Goal: Task Accomplishment & Management: Manage account settings

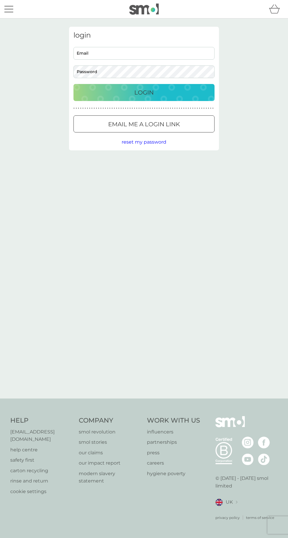
click at [166, 52] on input "Email" at bounding box center [143, 53] width 141 height 13
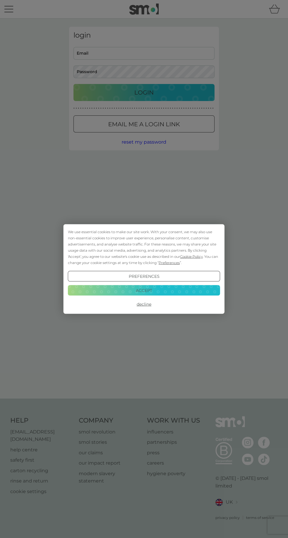
type input "beewells@hotmail.com"
click at [73, 84] on button "Login" at bounding box center [143, 92] width 141 height 17
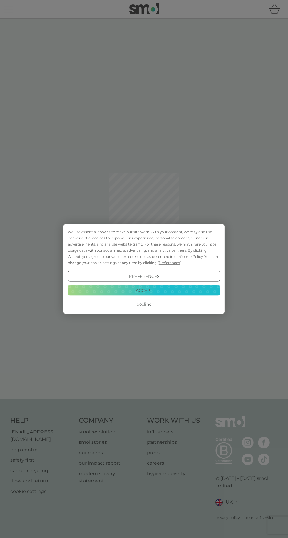
click at [195, 291] on button "Accept" at bounding box center [144, 290] width 152 height 11
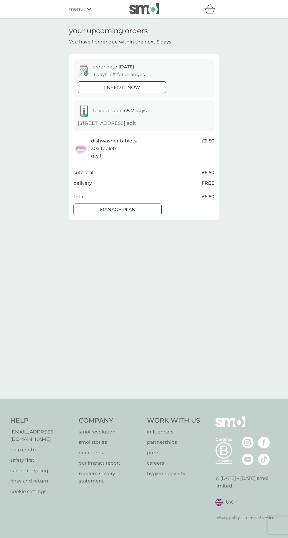
click at [146, 213] on div "Manage plan" at bounding box center [118, 210] width 88 height 8
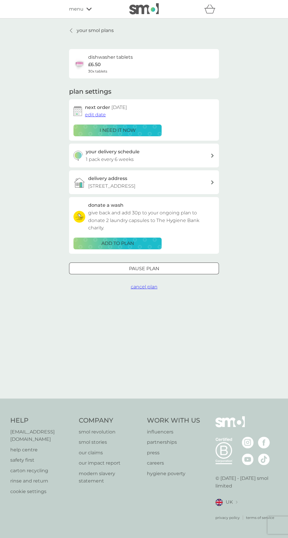
click at [102, 112] on span "edit date" at bounding box center [95, 115] width 21 height 6
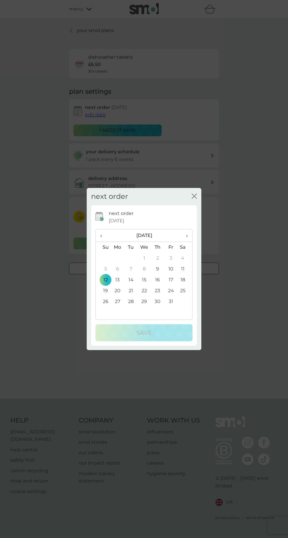
click at [171, 302] on td "31" at bounding box center [170, 301] width 13 height 11
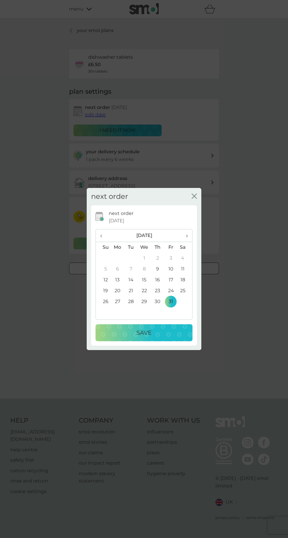
click at [174, 337] on div "Save" at bounding box center [143, 332] width 85 height 9
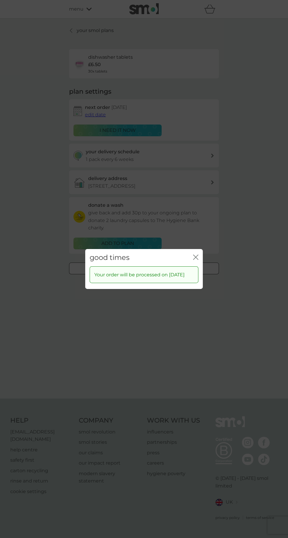
click at [194, 255] on icon "close" at bounding box center [195, 257] width 5 height 5
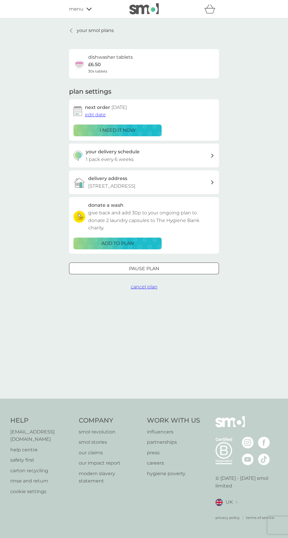
click at [84, 7] on div "menu" at bounding box center [94, 9] width 50 height 8
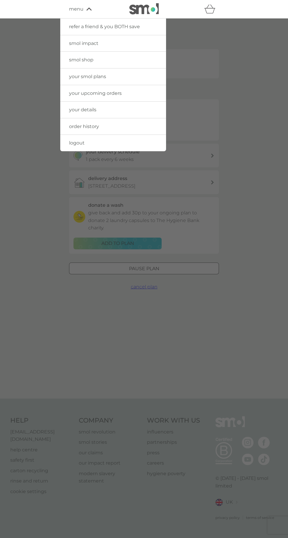
click at [126, 90] on link "your upcoming orders" at bounding box center [113, 93] width 106 height 16
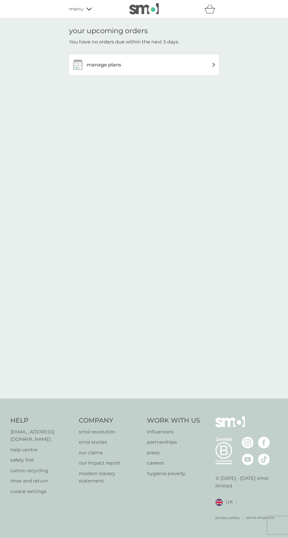
click at [207, 62] on div "manage plans" at bounding box center [144, 65] width 144 height 12
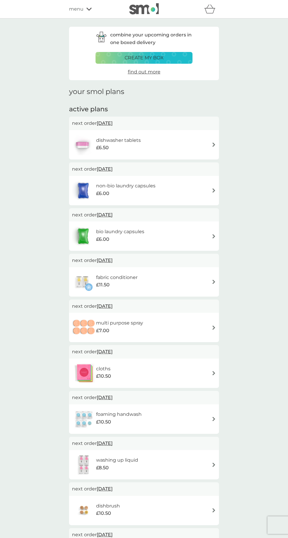
click at [199, 273] on div "fabric conditioner £11.50" at bounding box center [144, 282] width 144 height 21
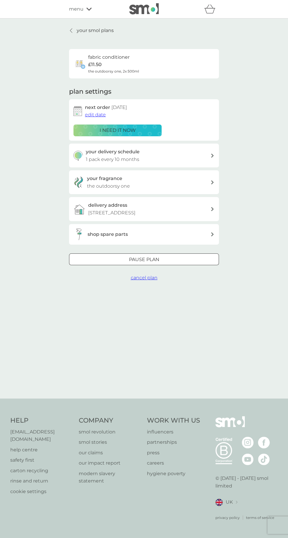
click at [207, 149] on div "your delivery schedule 1 pack every 10 months" at bounding box center [148, 155] width 125 height 15
select select "8"
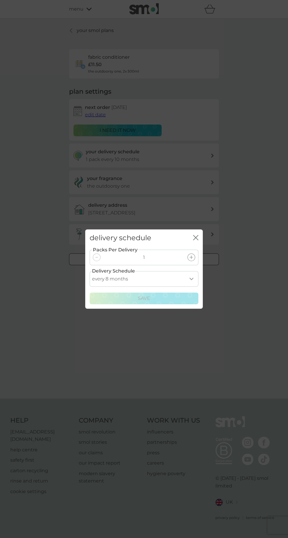
click at [251, 299] on div "delivery schedule close Packs Per Delivery 1 Delivery Schedule every 1 month ev…" at bounding box center [144, 269] width 288 height 538
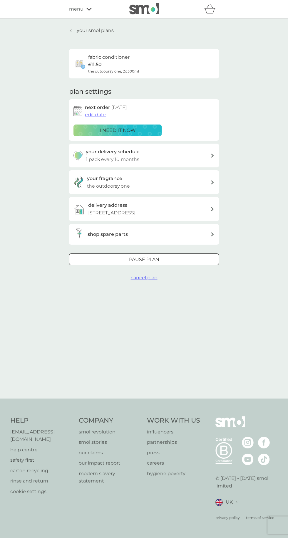
click at [152, 130] on div "i need it now" at bounding box center [117, 131] width 80 height 8
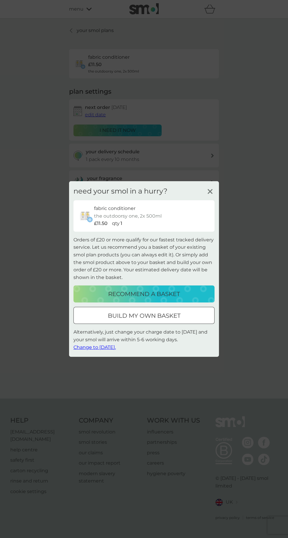
click at [210, 189] on line at bounding box center [210, 191] width 4 height 4
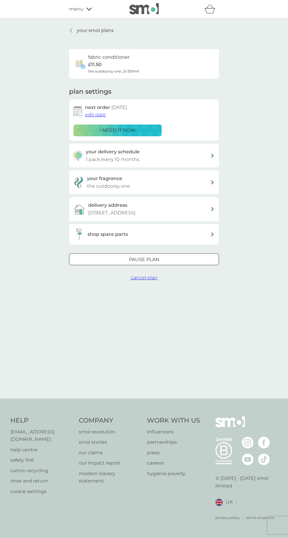
click at [100, 111] on button "edit date" at bounding box center [95, 115] width 21 height 8
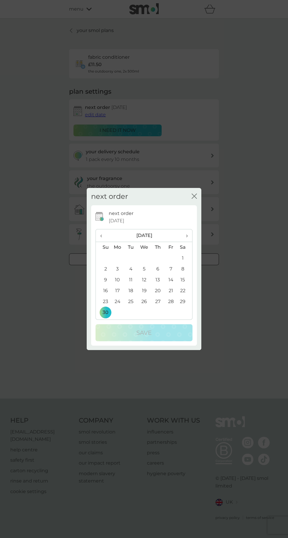
click at [187, 242] on span "›" at bounding box center [185, 235] width 6 height 12
click at [182, 307] on td "31" at bounding box center [184, 301] width 15 height 11
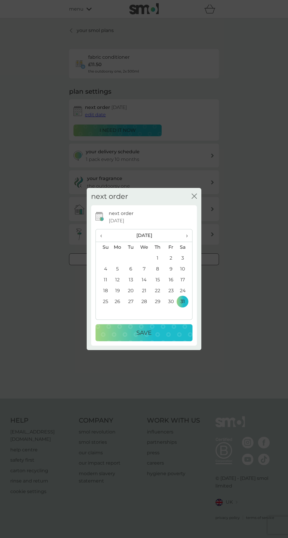
click at [177, 337] on div "Save" at bounding box center [143, 332] width 85 height 9
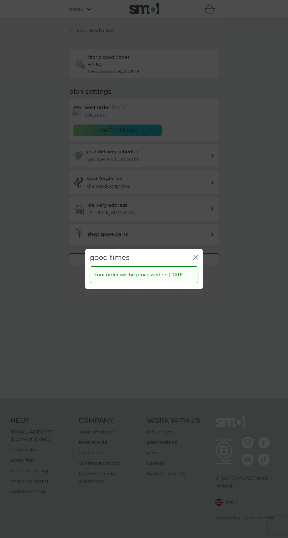
click at [193, 260] on icon "close" at bounding box center [195, 257] width 5 height 5
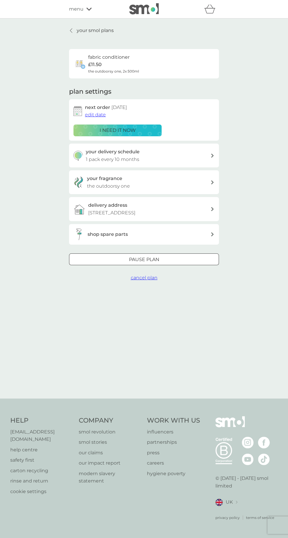
click at [71, 29] on icon at bounding box center [71, 30] width 2 height 5
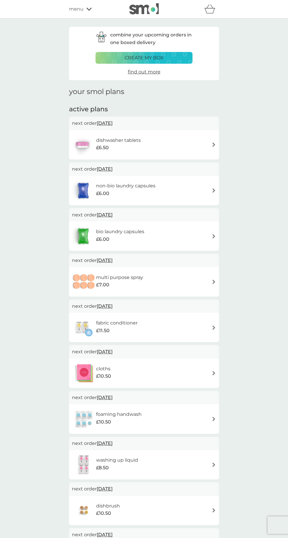
click at [204, 193] on div "non-bio laundry capsules £6.00" at bounding box center [144, 190] width 144 height 21
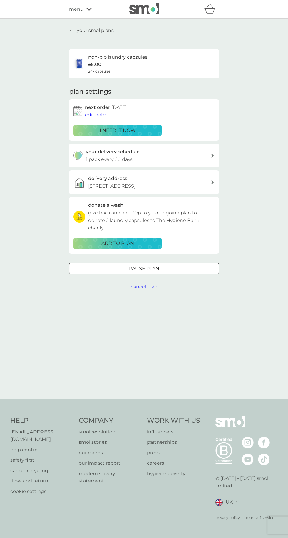
click at [97, 115] on span "edit date" at bounding box center [95, 115] width 21 height 6
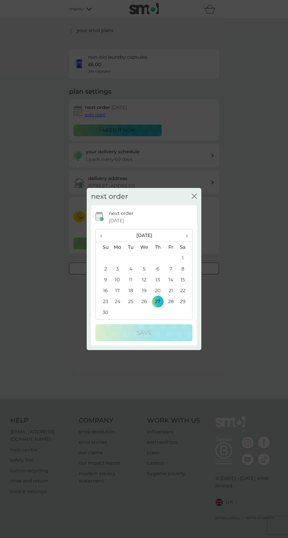
click at [157, 285] on td "13" at bounding box center [157, 280] width 13 height 11
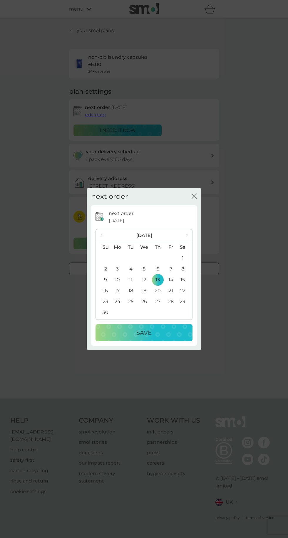
click at [172, 341] on button "Save" at bounding box center [143, 332] width 97 height 17
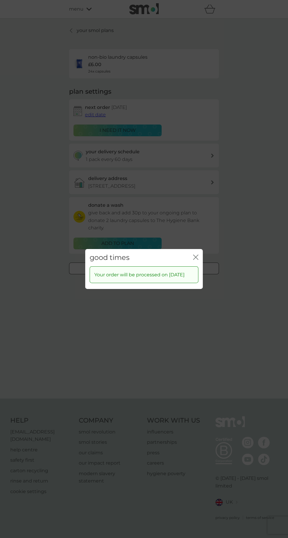
click at [196, 260] on icon "close" at bounding box center [195, 257] width 5 height 5
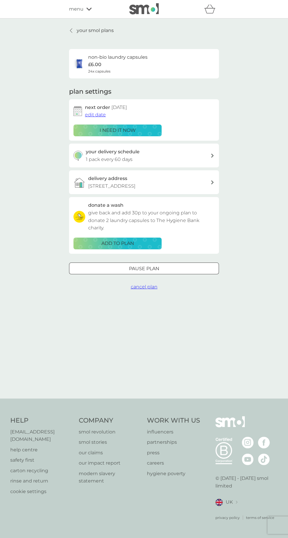
click at [71, 30] on icon at bounding box center [71, 30] width 2 height 5
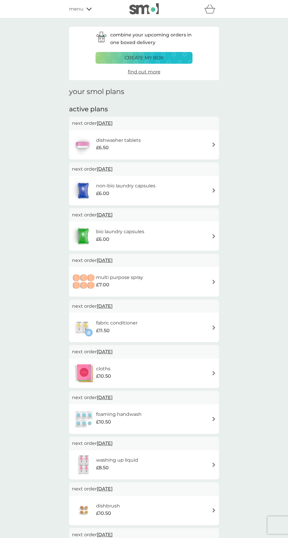
click at [196, 231] on div "bio laundry capsules £6.00" at bounding box center [144, 236] width 144 height 21
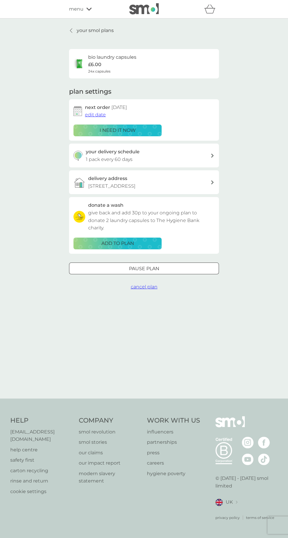
click at [92, 115] on span "edit date" at bounding box center [95, 115] width 21 height 6
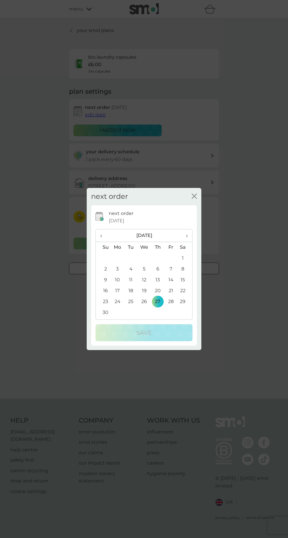
click at [157, 285] on td "13" at bounding box center [157, 280] width 13 height 11
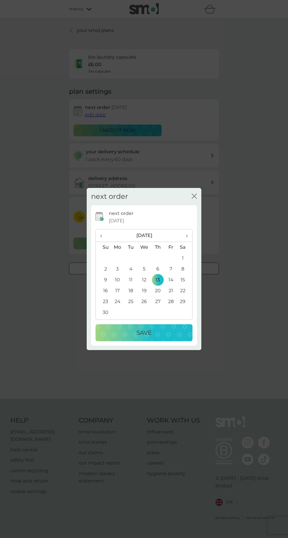
click at [177, 337] on div "Save" at bounding box center [143, 332] width 85 height 9
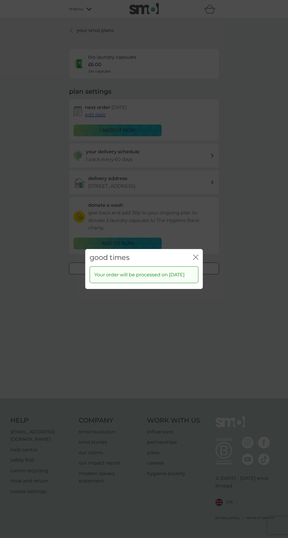
click at [195, 260] on icon "close" at bounding box center [195, 257] width 5 height 5
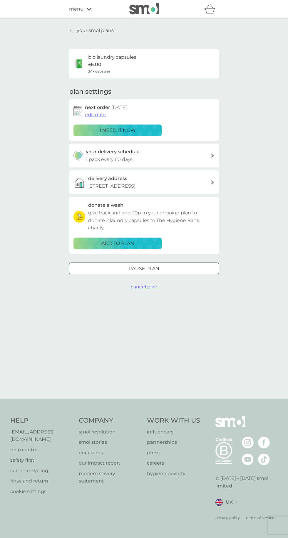
click at [73, 30] on div at bounding box center [71, 30] width 4 height 5
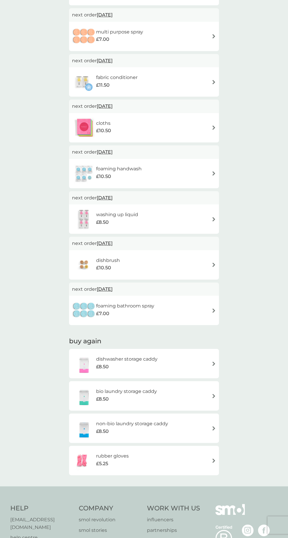
scroll to position [246, 0]
click at [112, 195] on span "[DATE]" at bounding box center [105, 196] width 16 height 11
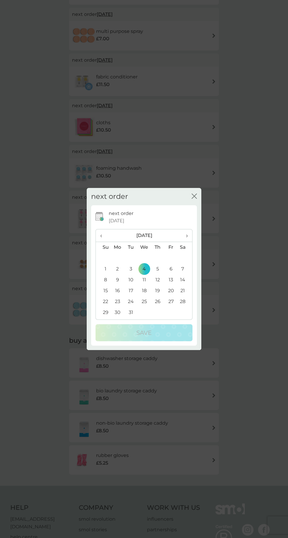
click at [187, 242] on span "›" at bounding box center [185, 235] width 6 height 12
click at [131, 307] on td "30" at bounding box center [130, 301] width 13 height 11
click at [133, 307] on td "30" at bounding box center [130, 301] width 13 height 11
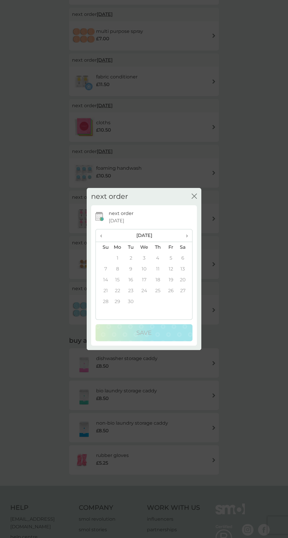
click at [131, 307] on td "30" at bounding box center [130, 301] width 13 height 11
click at [101, 242] on span "‹" at bounding box center [103, 235] width 6 height 12
click at [103, 242] on span "‹" at bounding box center [103, 235] width 6 height 12
click at [185, 242] on span "›" at bounding box center [185, 235] width 6 height 12
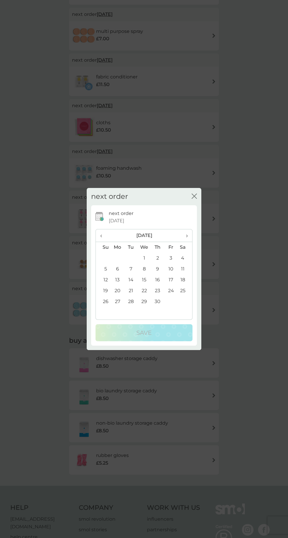
click at [184, 242] on span "›" at bounding box center [185, 235] width 6 height 12
click at [182, 264] on td "2" at bounding box center [184, 258] width 15 height 11
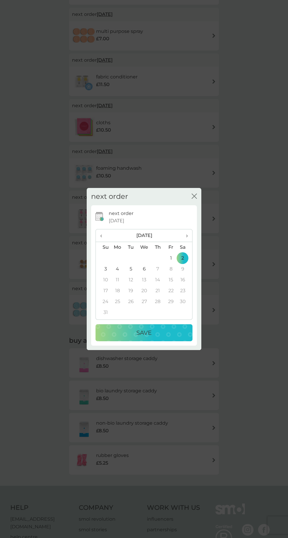
click at [172, 337] on div "Save" at bounding box center [143, 332] width 85 height 9
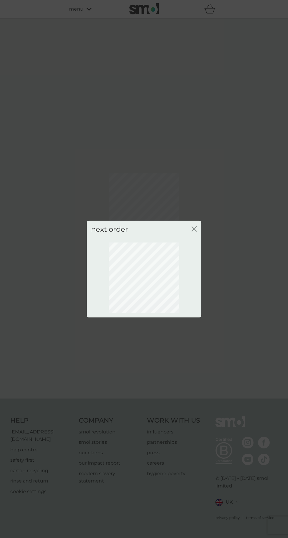
scroll to position [0, 0]
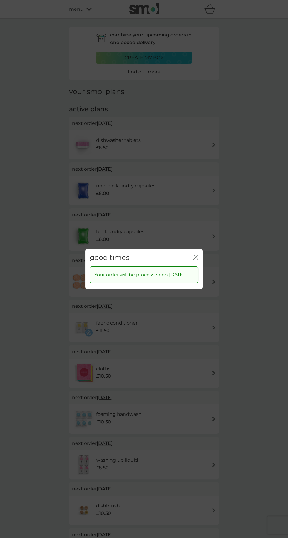
click at [196, 260] on icon "close" at bounding box center [195, 257] width 5 height 5
